Goal: Information Seeking & Learning: Find specific fact

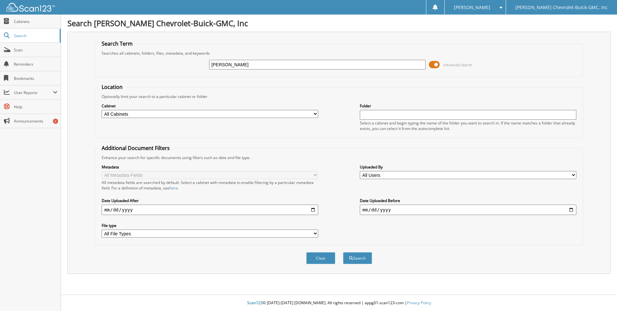
type input "[PERSON_NAME]"
click at [343, 252] on button "Search" at bounding box center [357, 258] width 29 height 12
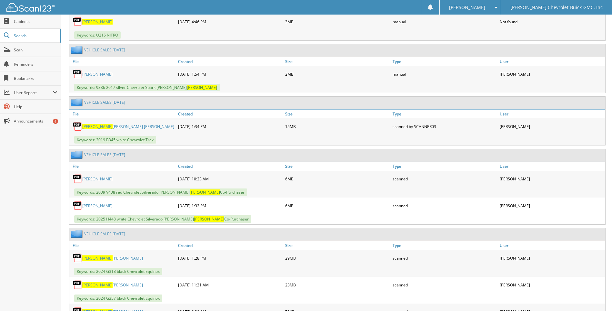
scroll to position [387, 0]
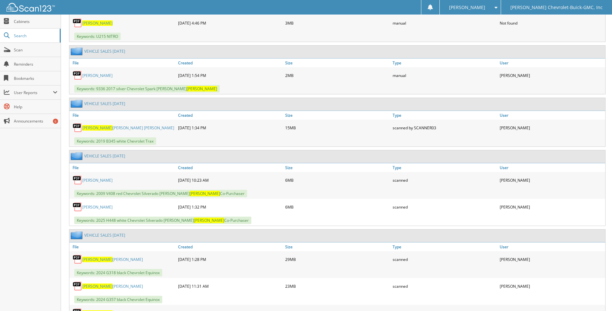
click at [94, 207] on link "HAMNER STEPHANIE" at bounding box center [97, 206] width 30 height 5
